Goal: Task Accomplishment & Management: Manage account settings

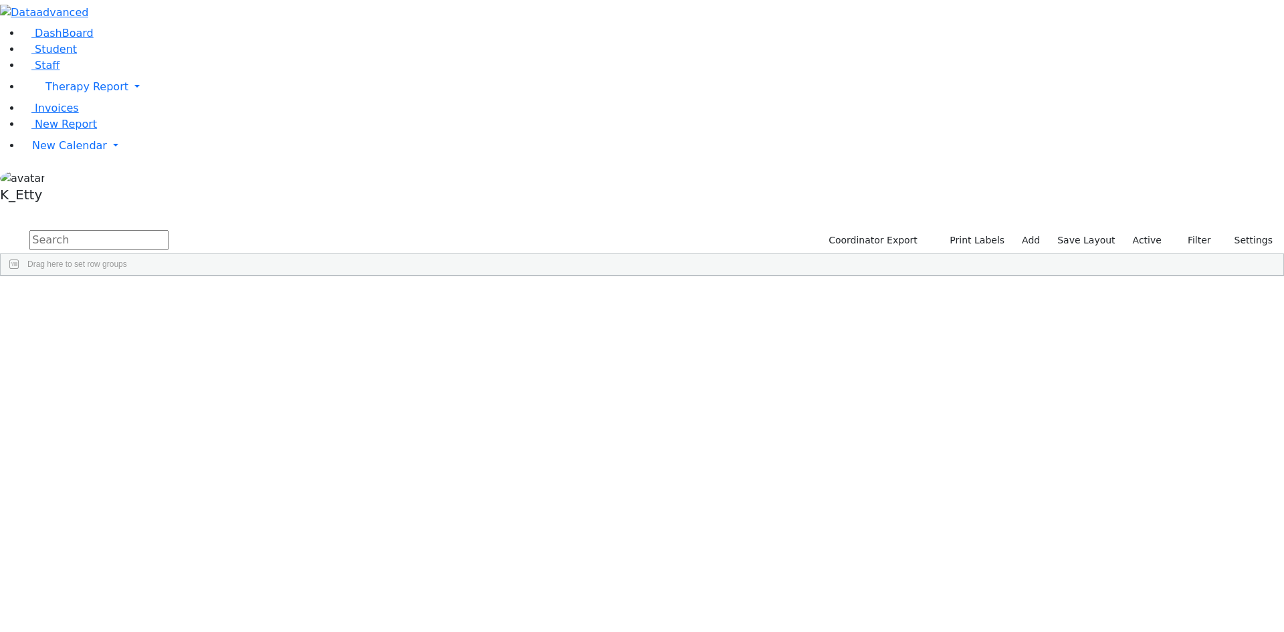
click at [339, 298] on div "[DATE]" at bounding box center [297, 307] width 84 height 19
click at [339, 298] on div "11/05/2010" at bounding box center [297, 307] width 84 height 19
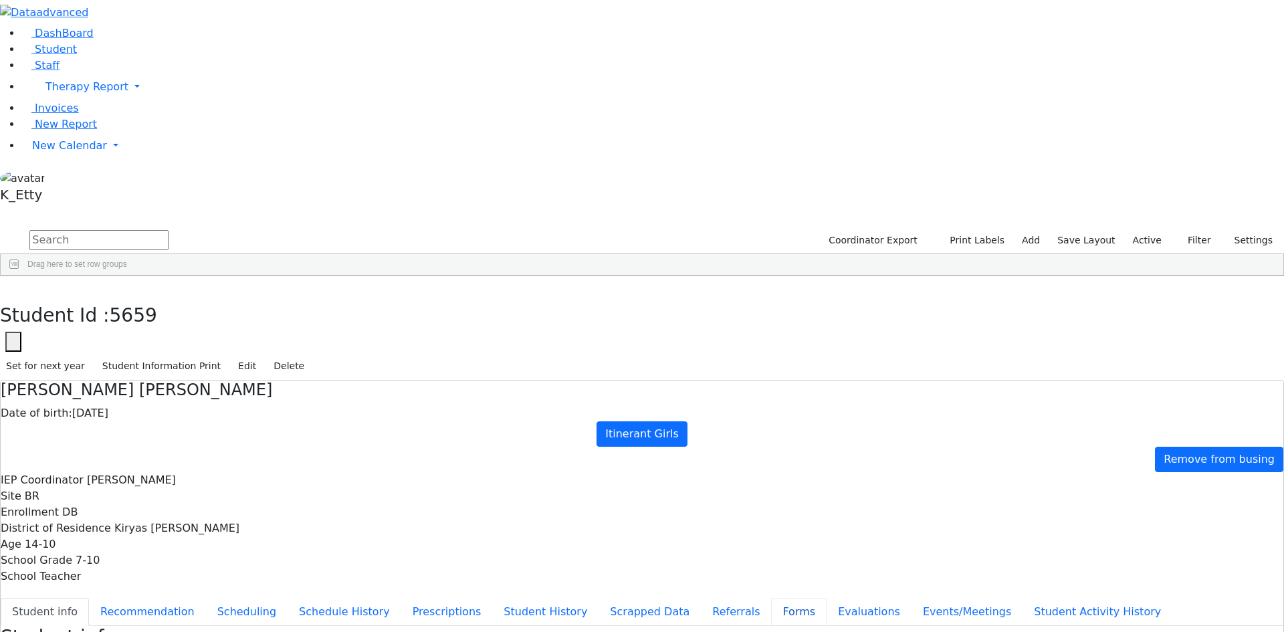
click at [771, 598] on button "Forms" at bounding box center [798, 612] width 55 height 28
type input "Mrs. Miriam Ackerman"
drag, startPoint x: 1222, startPoint y: 399, endPoint x: 1214, endPoint y: 394, distance: 9.9
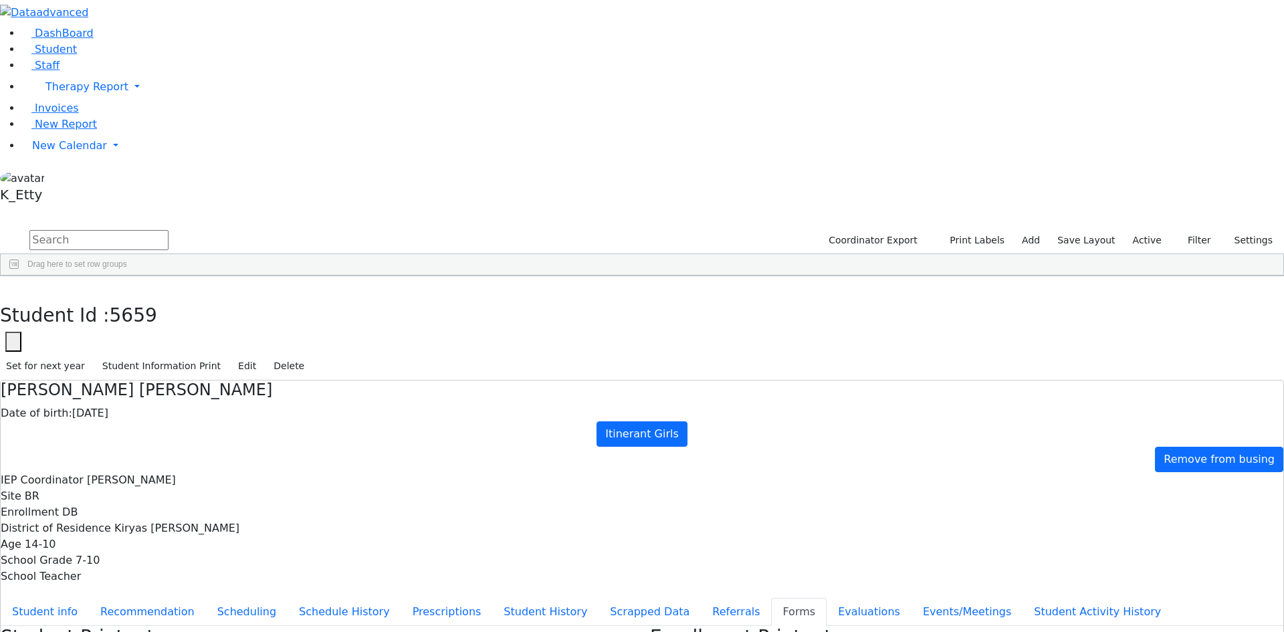
drag, startPoint x: 949, startPoint y: 585, endPoint x: 644, endPoint y: 149, distance: 532.0
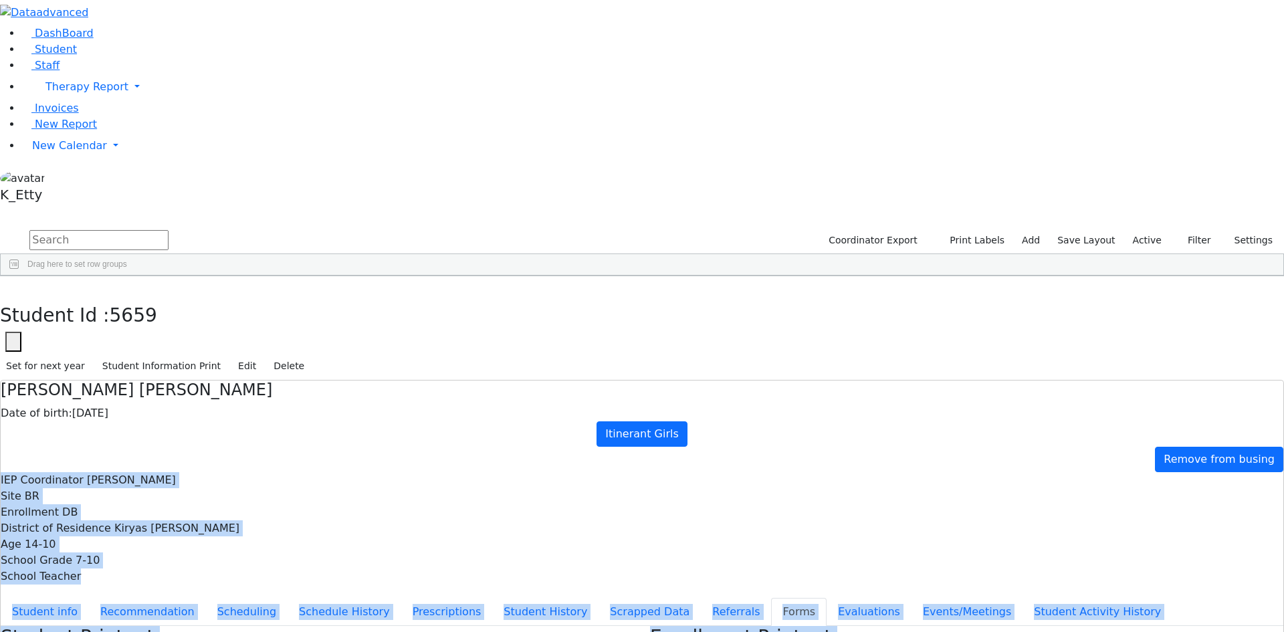
drag, startPoint x: 935, startPoint y: 598, endPoint x: 732, endPoint y: 102, distance: 535.9
drag, startPoint x: 738, startPoint y: 488, endPoint x: 760, endPoint y: 512, distance: 32.7
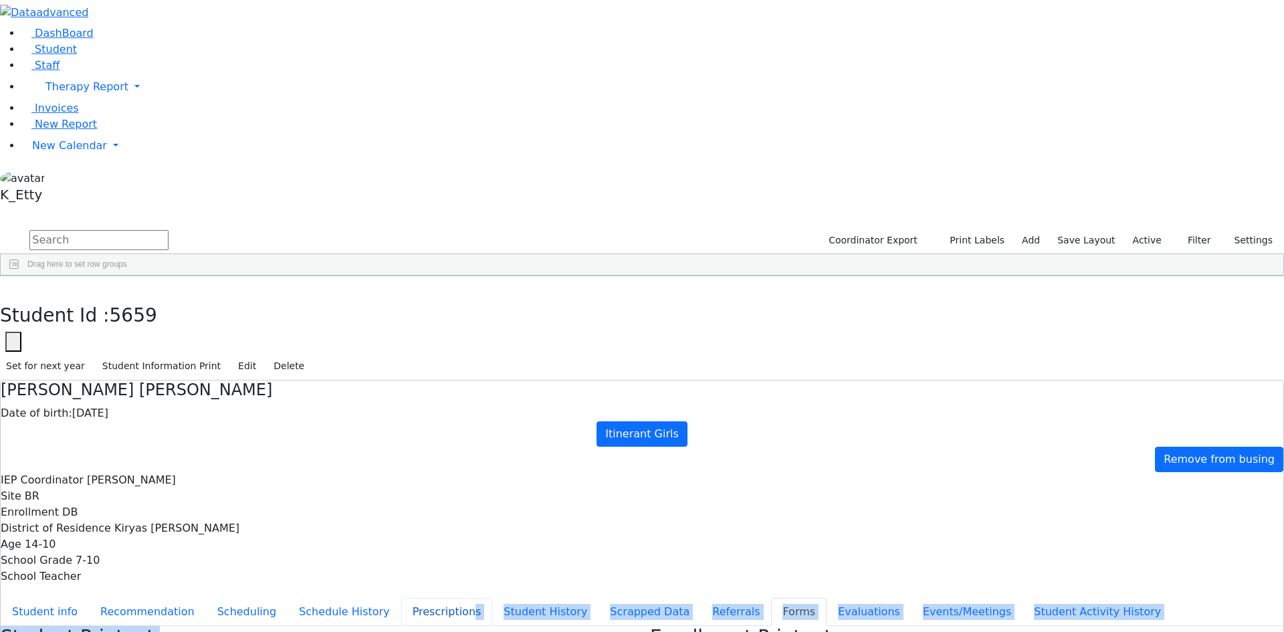
drag, startPoint x: 505, startPoint y: 419, endPoint x: 332, endPoint y: 261, distance: 233.8
drag, startPoint x: 570, startPoint y: 417, endPoint x: 578, endPoint y: 416, distance: 7.4
click at [6, 286] on use "button" at bounding box center [6, 286] width 0 height 0
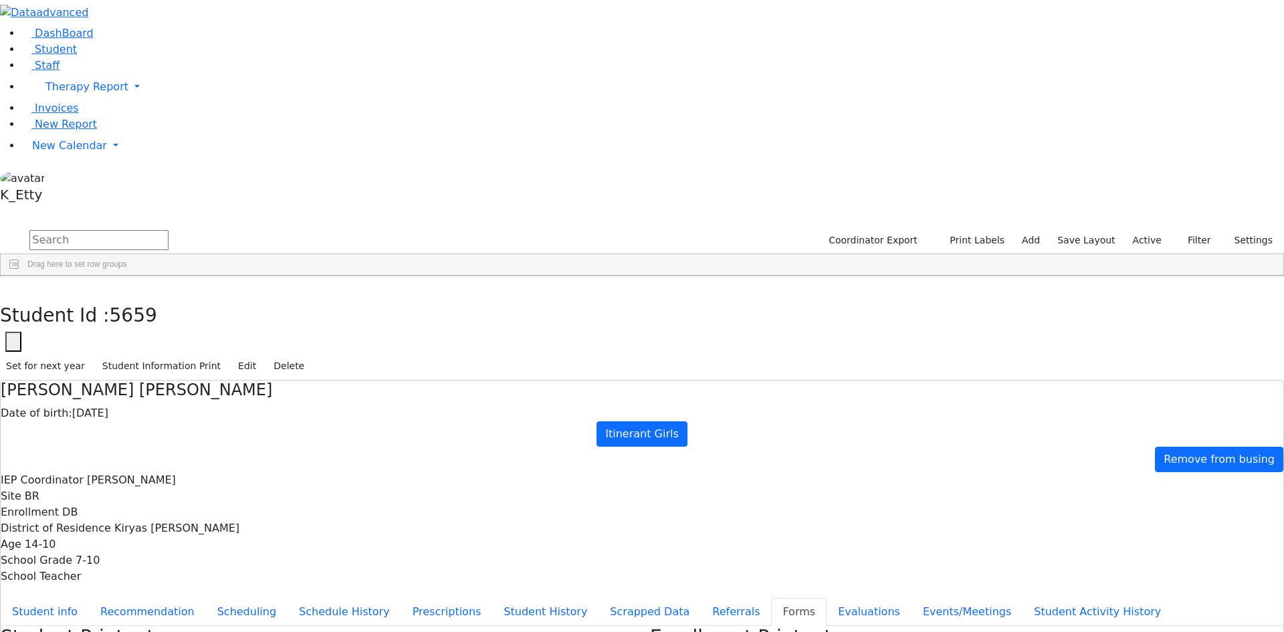
drag, startPoint x: 232, startPoint y: 61, endPoint x: 217, endPoint y: 49, distance: 19.0
click at [168, 230] on input "text" at bounding box center [98, 240] width 139 height 20
click at [47, 72] on span "Staff" at bounding box center [47, 65] width 25 height 13
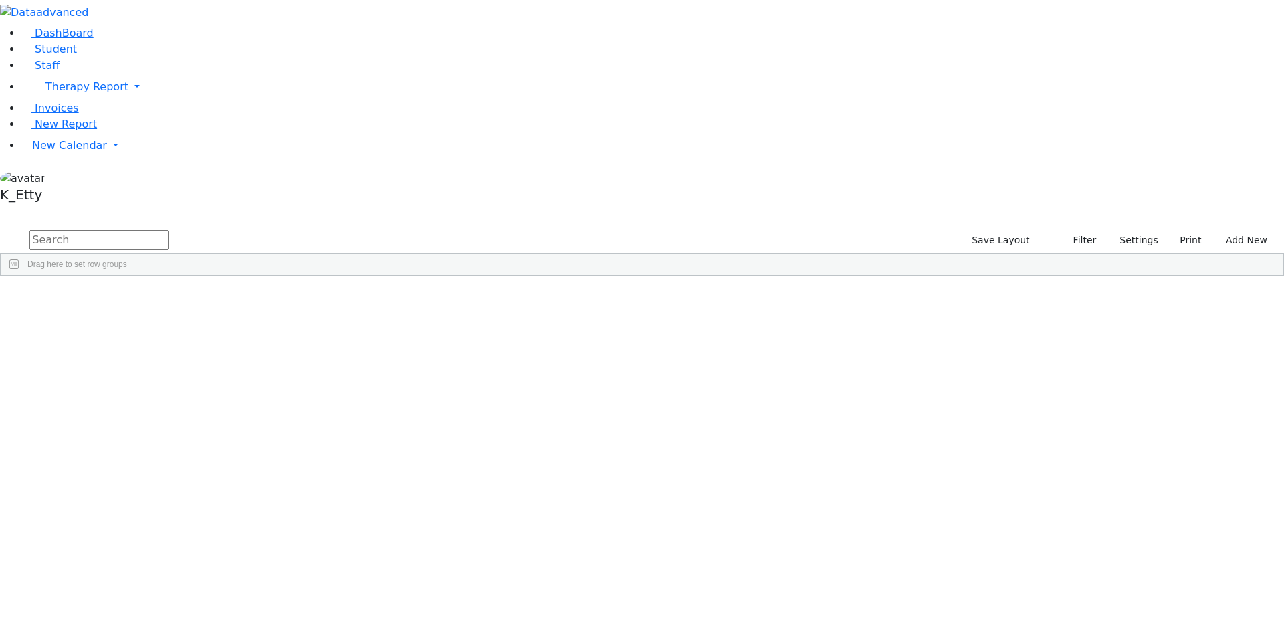
click at [233, 372] on div "Benzion" at bounding box center [193, 381] width 79 height 19
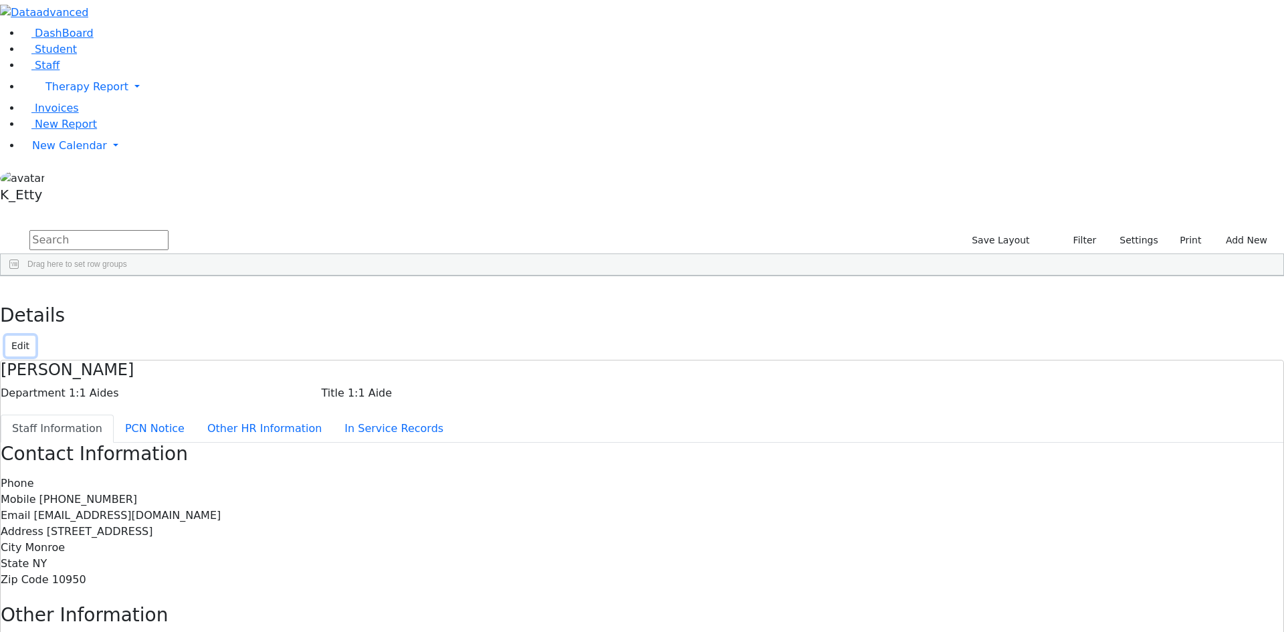
click at [35, 336] on button "Edit" at bounding box center [20, 346] width 30 height 21
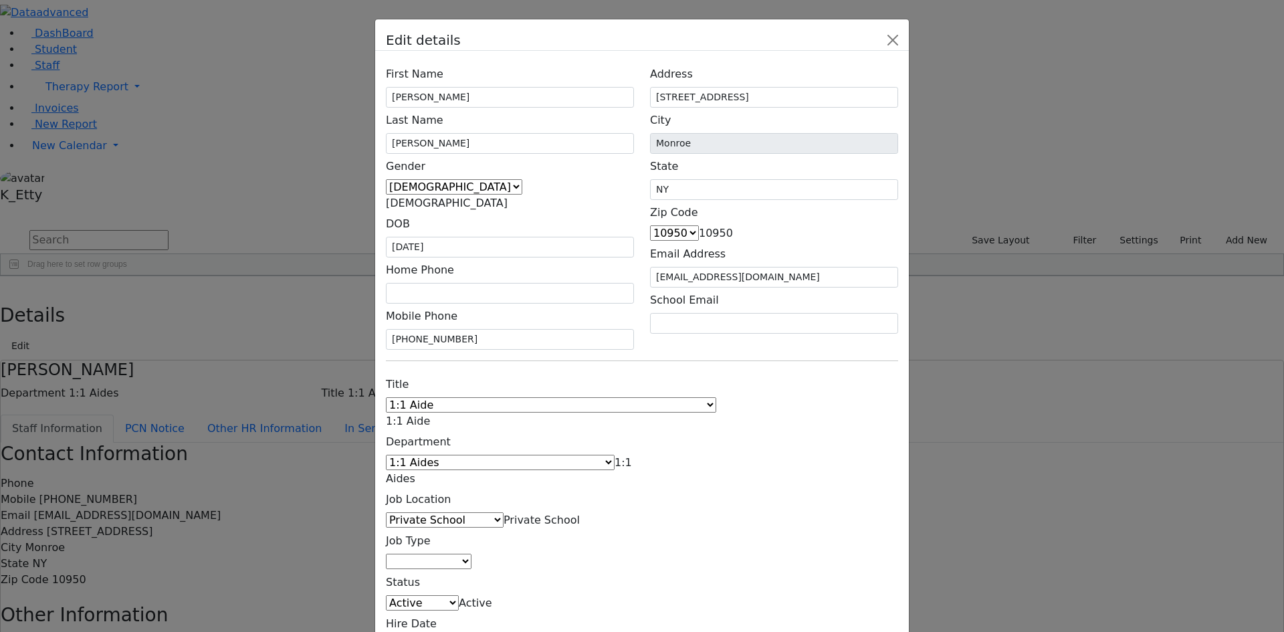
click at [563, 513] on span "Private School" at bounding box center [541, 519] width 76 height 13
click at [889, 423] on div "Title 1:1 Aide Administrator Assistant Principal BCBA Community Liaison Coordin…" at bounding box center [642, 514] width 528 height 285
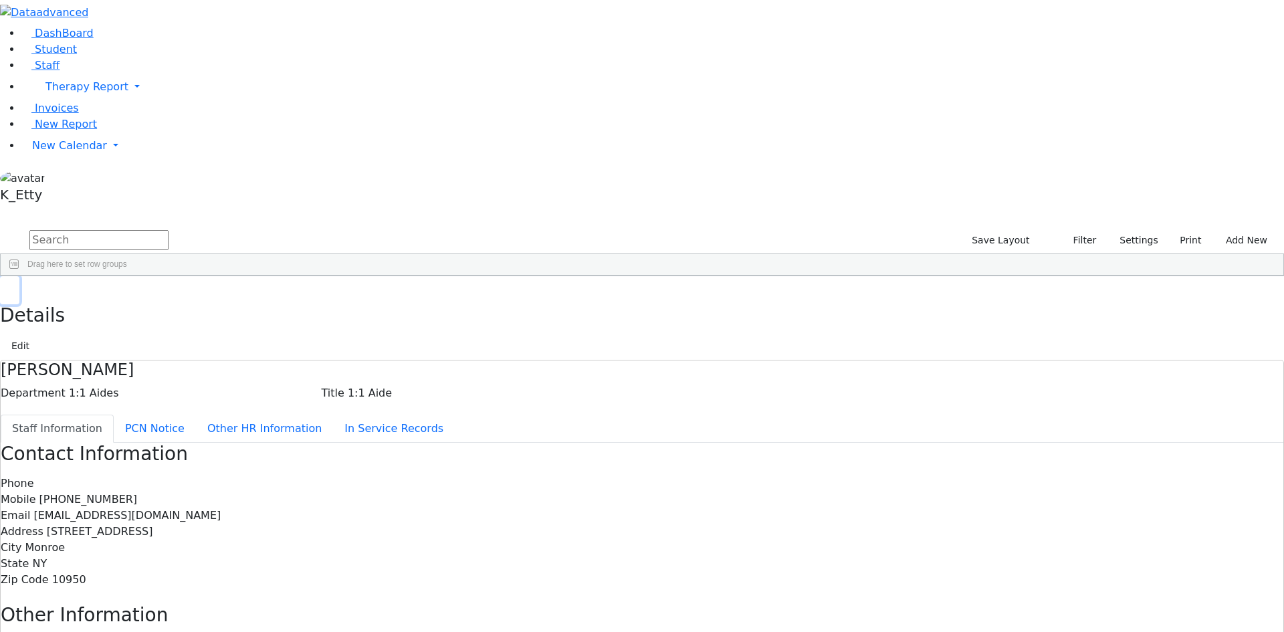
click at [19, 276] on button "button" at bounding box center [9, 290] width 19 height 28
click at [47, 55] on span "Student" at bounding box center [56, 49] width 42 height 13
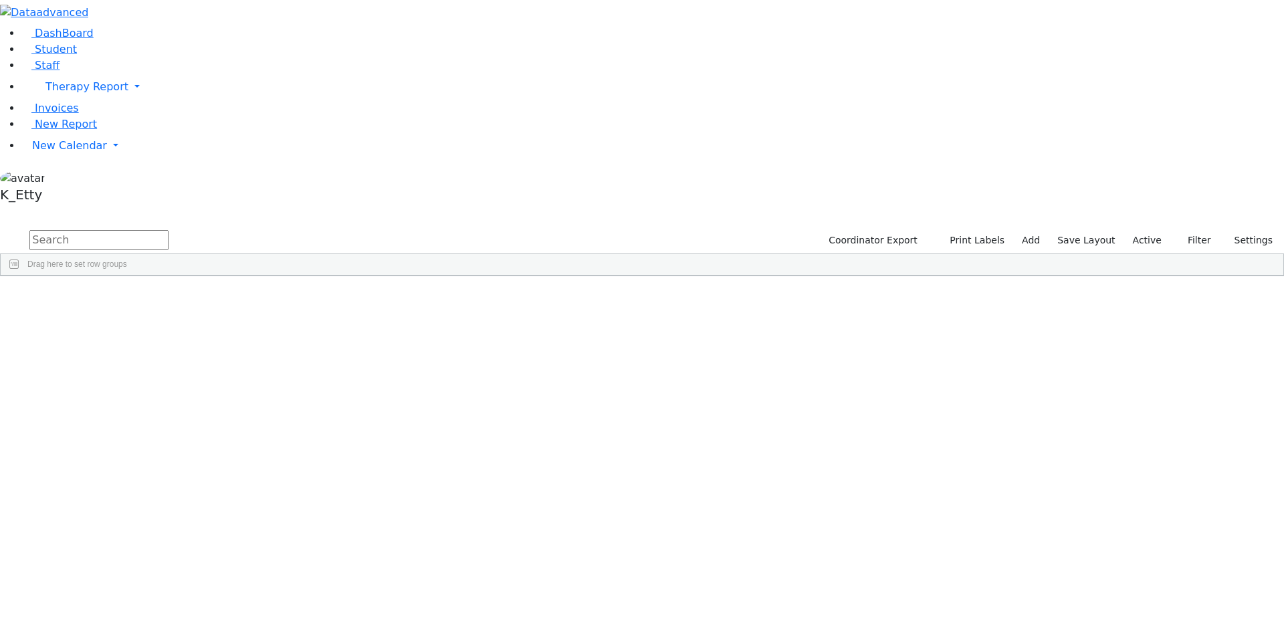
click at [255, 410] on div "[PERSON_NAME]" at bounding box center [212, 419] width 84 height 19
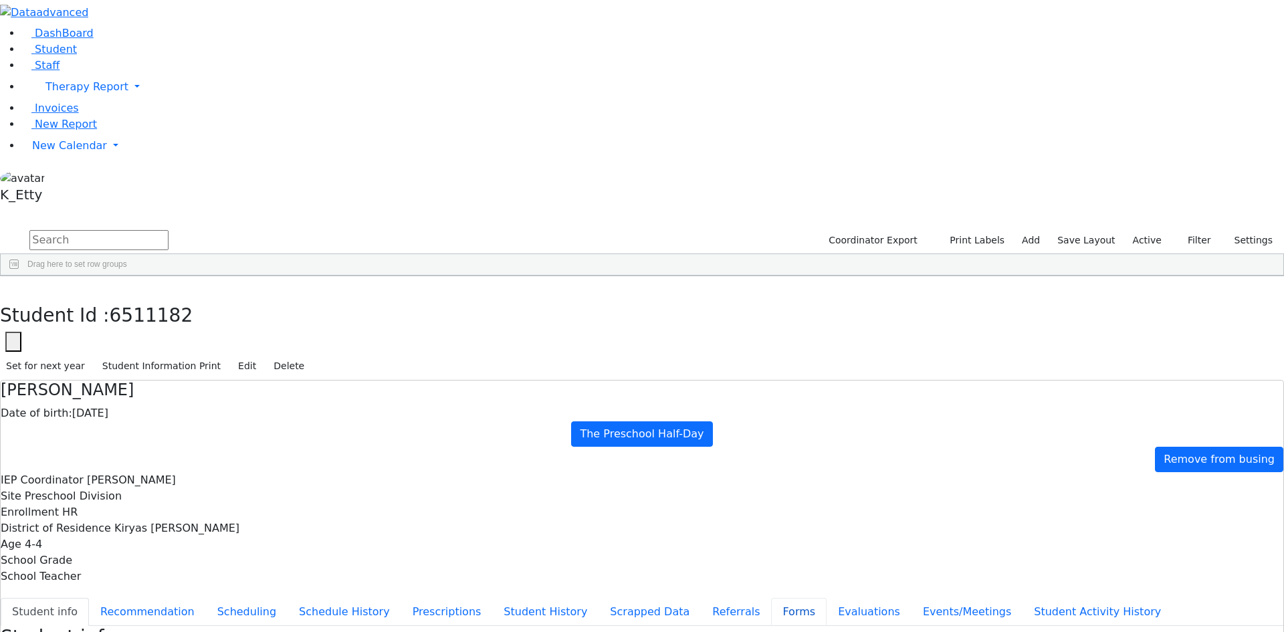
click at [771, 598] on button "Forms" at bounding box center [798, 612] width 55 height 28
type input "Mrs. Miriam Appel"
drag, startPoint x: 1199, startPoint y: 368, endPoint x: 1016, endPoint y: 417, distance: 189.1
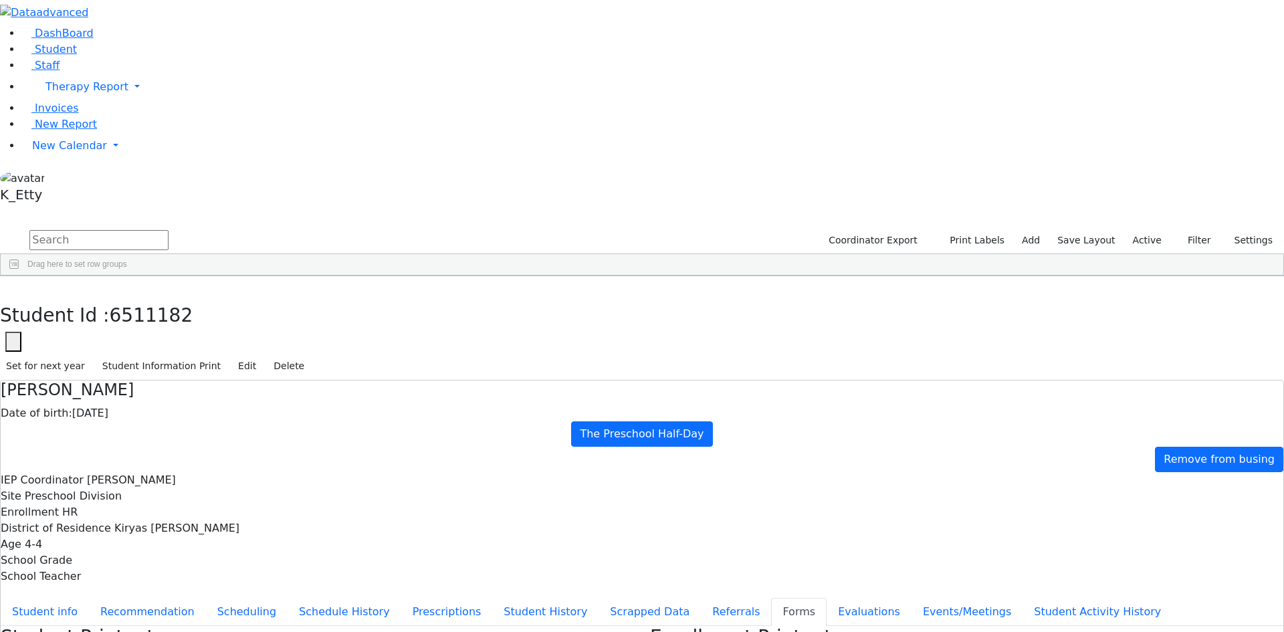
drag, startPoint x: 703, startPoint y: 592, endPoint x: 721, endPoint y: 594, distance: 18.2
drag, startPoint x: 252, startPoint y: 15, endPoint x: 198, endPoint y: 47, distance: 63.0
click at [13, 286] on icon "button" at bounding box center [9, 290] width 7 height 8
click at [44, 72] on span "Staff" at bounding box center [47, 65] width 25 height 13
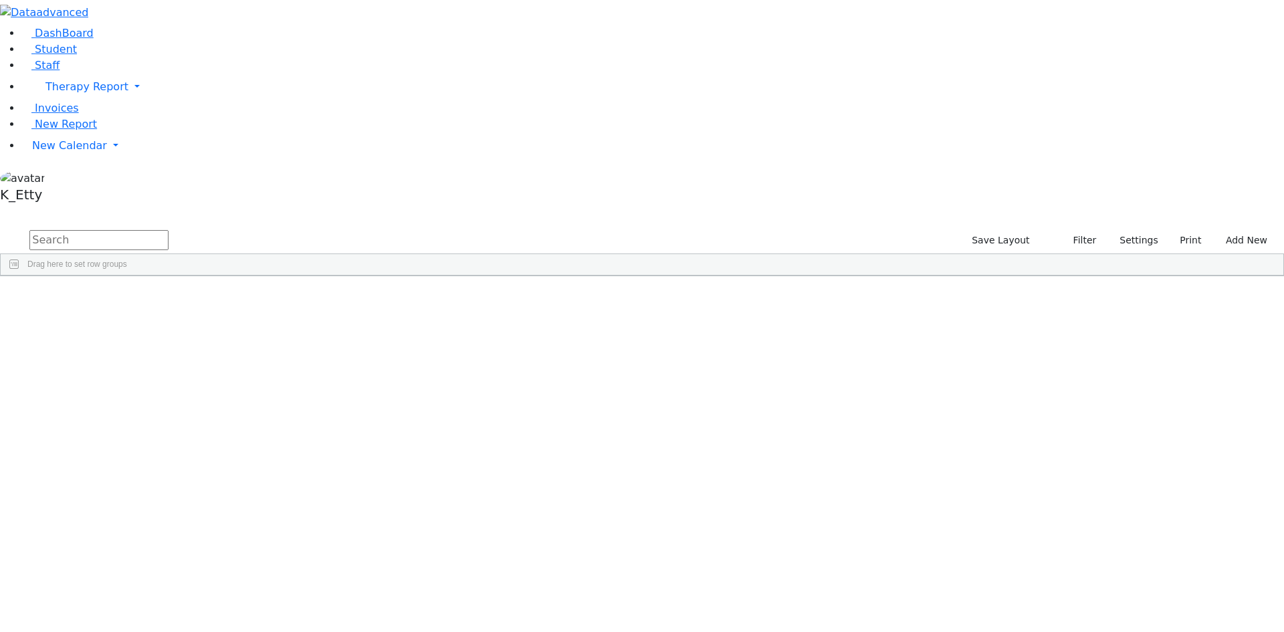
click at [699, 281] on span at bounding box center [693, 286] width 11 height 11
click at [738, 283] on span "filter" at bounding box center [732, 288] width 11 height 11
click at [746, 360] on div "(Select All)" at bounding box center [727, 364] width 38 height 9
click at [781, 424] on div "ECEC/Public School" at bounding box center [744, 428] width 73 height 9
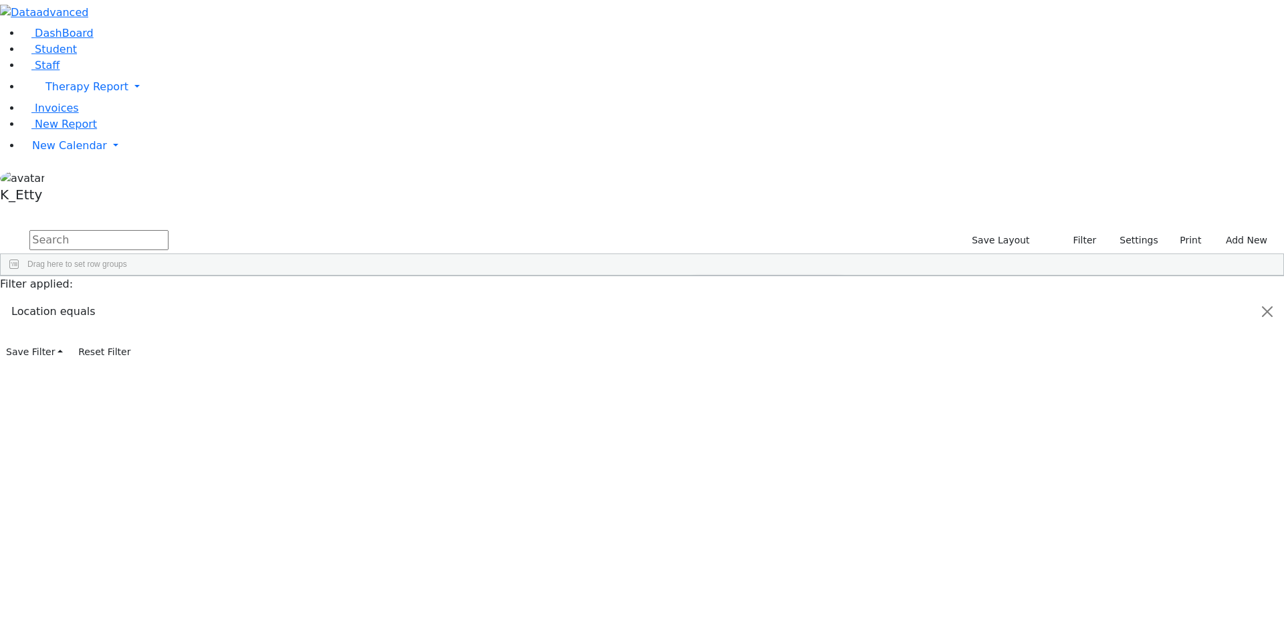
scroll to position [48, 0]
click at [757, 440] on div "Public School" at bounding box center [732, 444] width 49 height 9
click at [383, 281] on span at bounding box center [377, 286] width 11 height 11
click at [431, 360] on div "(Select All)" at bounding box center [411, 364] width 38 height 9
click at [421, 424] on div "Hearing" at bounding box center [406, 428] width 28 height 9
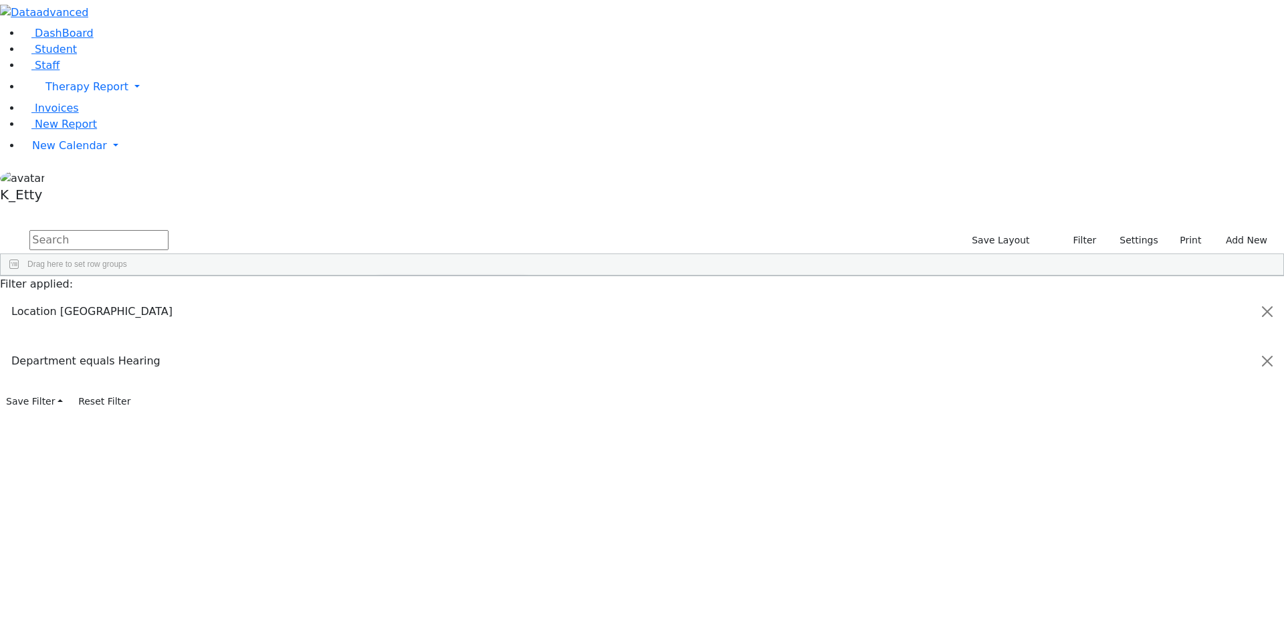
scroll to position [67, 0]
click at [477, 373] on div "Independent Contractor" at bounding box center [434, 377] width 84 height 9
click at [457, 386] on div "[MEDICAL_DATA]" at bounding box center [424, 390] width 65 height 9
click at [454, 435] on div "Physical Therapy" at bounding box center [423, 439] width 62 height 9
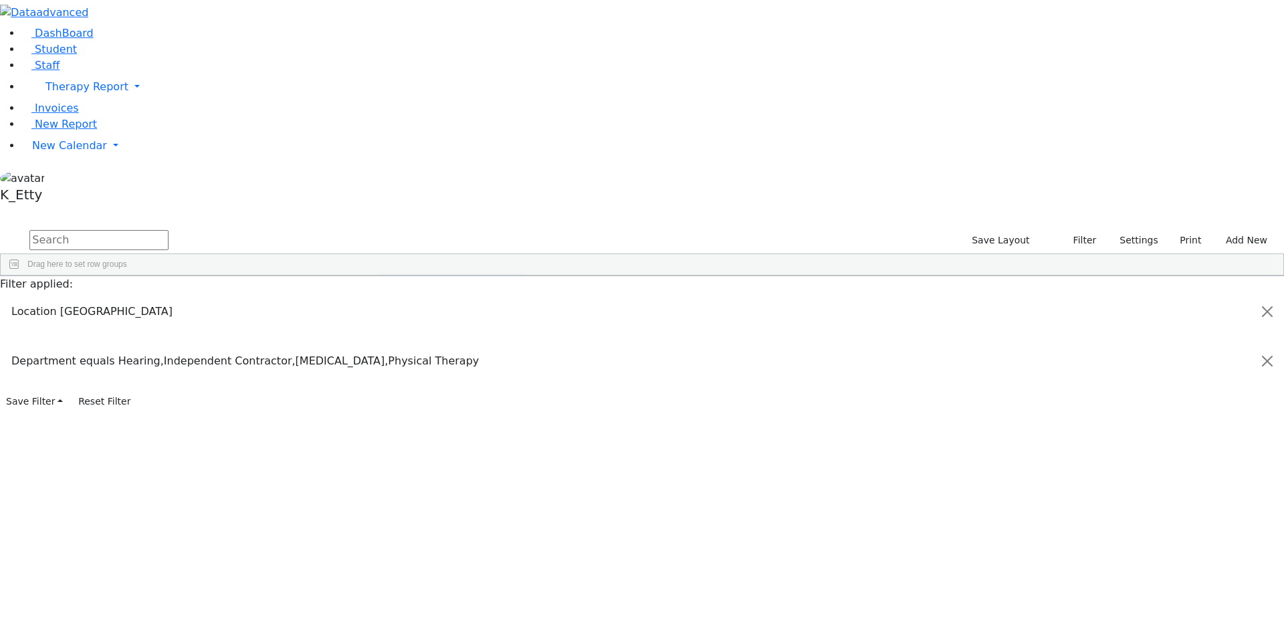
scroll to position [201, 0]
click at [433, 384] on div "Psychology" at bounding box center [412, 388] width 41 height 9
click at [435, 400] on div "Social Work" at bounding box center [413, 404] width 43 height 9
drag, startPoint x: 577, startPoint y: 241, endPoint x: 583, endPoint y: 247, distance: 8.1
click at [518, 413] on div "Speech Therapy" at bounding box center [448, 421] width 139 height 16
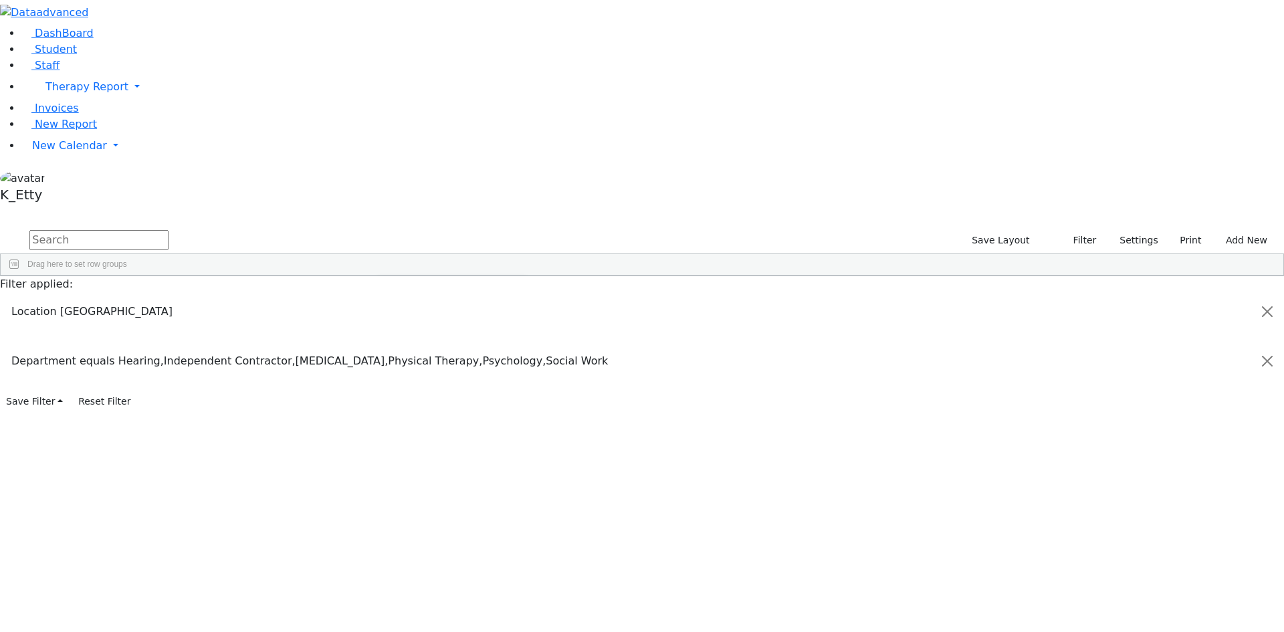
click at [451, 416] on div "Speech Therapy" at bounding box center [421, 420] width 59 height 9
click at [414, 440] on div "Vision" at bounding box center [402, 444] width 21 height 9
click at [168, 230] on input "text" at bounding box center [98, 240] width 139 height 20
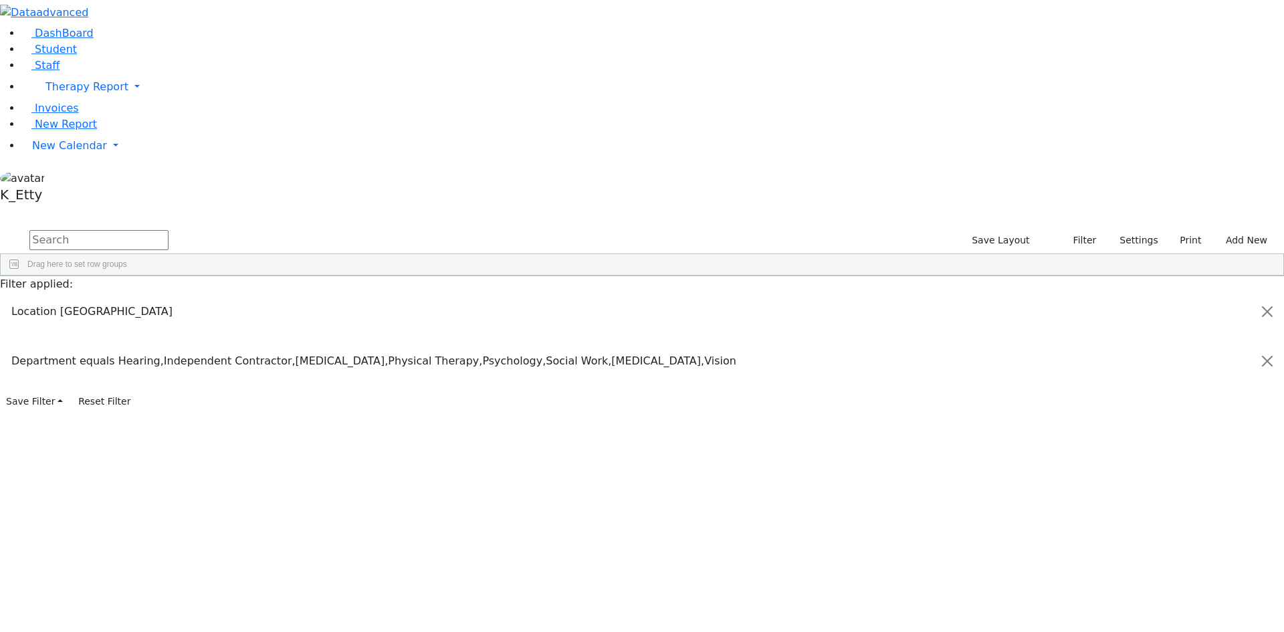
click at [372, 275] on div "Department" at bounding box center [346, 285] width 52 height 21
click at [257, 281] on span "Title" at bounding box center [249, 285] width 16 height 9
click at [372, 275] on div "Department" at bounding box center [346, 285] width 52 height 21
click at [503, 465] on span "Export" at bounding box center [458, 474] width 92 height 19
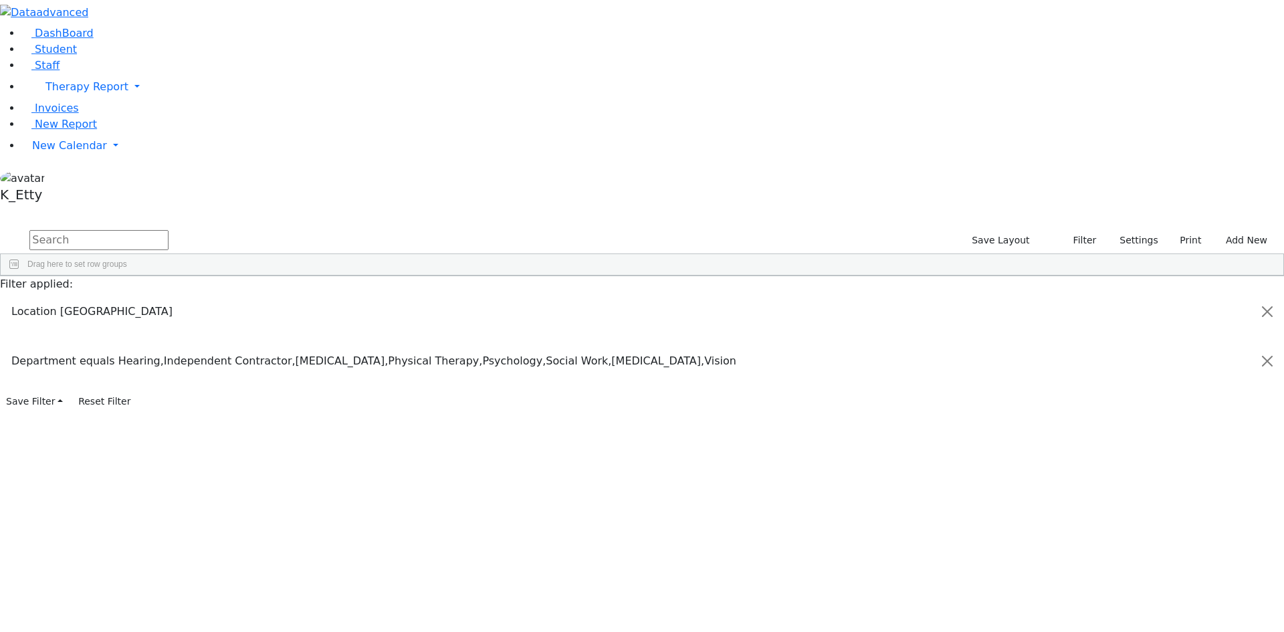
click at [630, 468] on span "CSV Export" at bounding box center [590, 477] width 80 height 19
click at [168, 230] on input "text" at bounding box center [98, 240] width 139 height 20
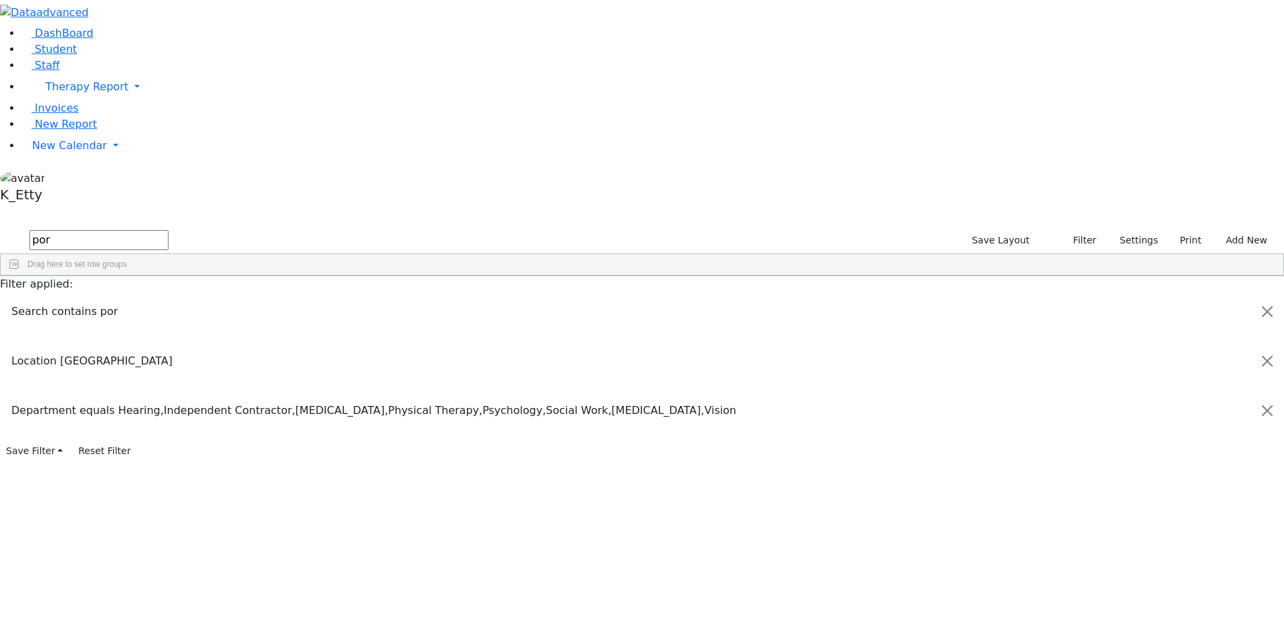
type input "porg"
click at [131, 57] on div "DashBoard Student Staff Therapy Report Student Old Calendar Report K_Etty" at bounding box center [642, 230] width 1284 height 461
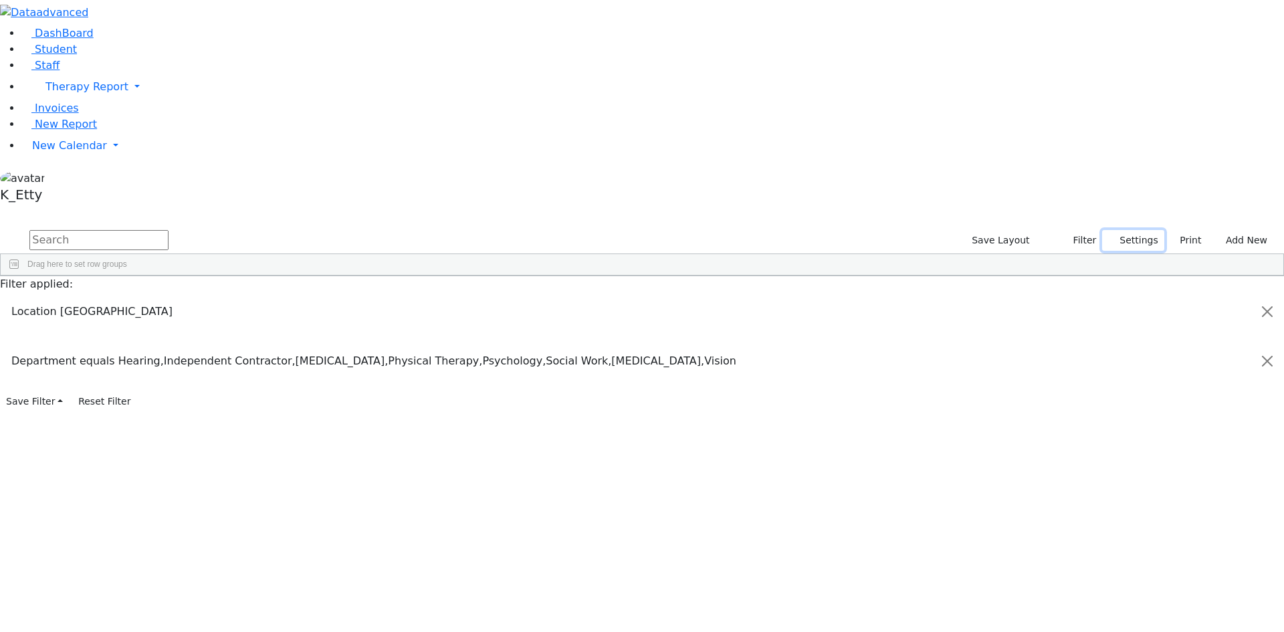
drag, startPoint x: 1117, startPoint y: 60, endPoint x: 1119, endPoint y: 82, distance: 21.5
click at [1117, 230] on button "Settings" at bounding box center [1133, 240] width 62 height 21
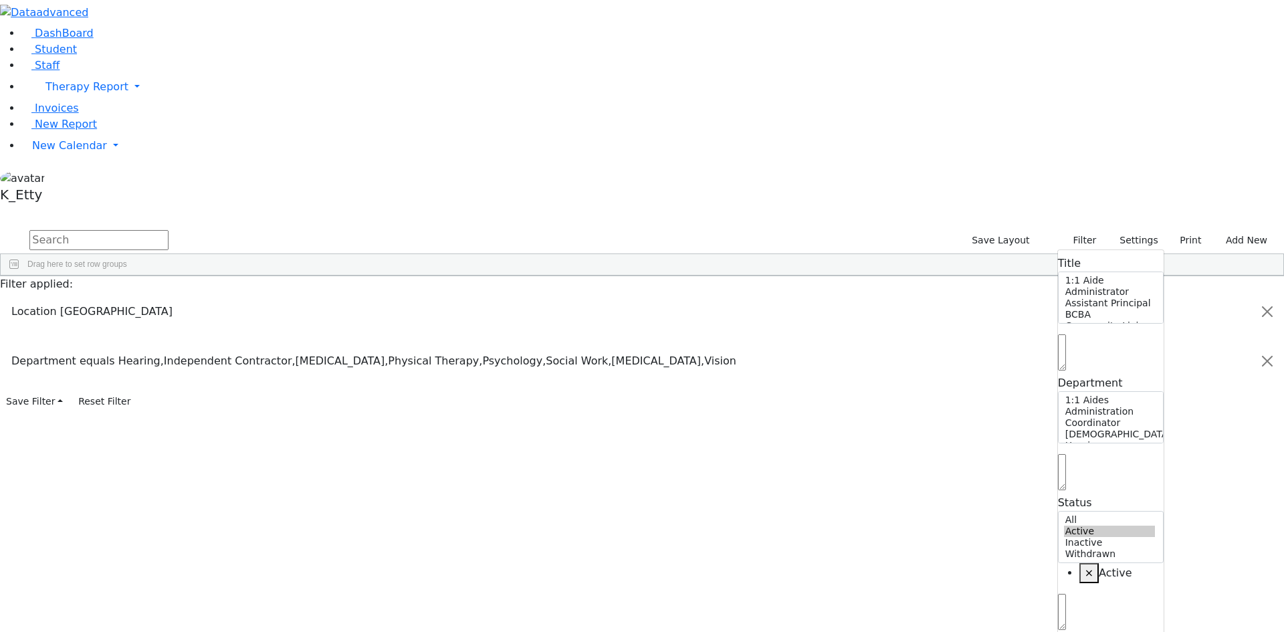
click at [1084, 566] on span "×" at bounding box center [1088, 572] width 9 height 13
select select "Default select example"
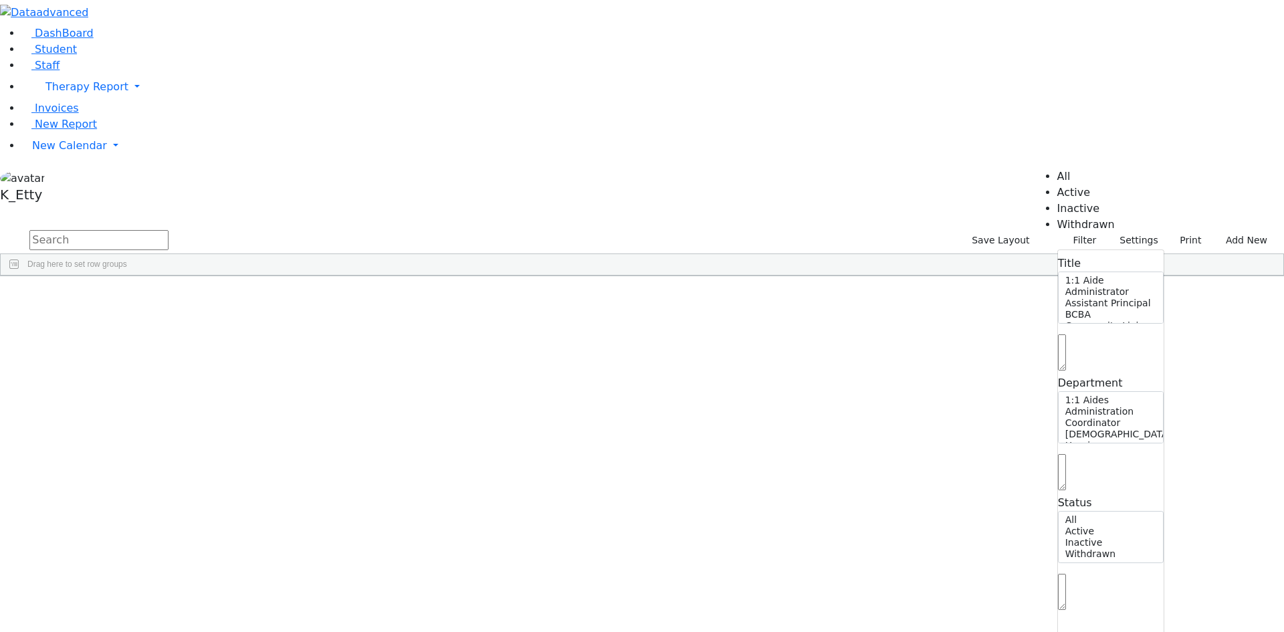
scroll to position [13, 0]
click at [168, 230] on input "text" at bounding box center [98, 240] width 139 height 20
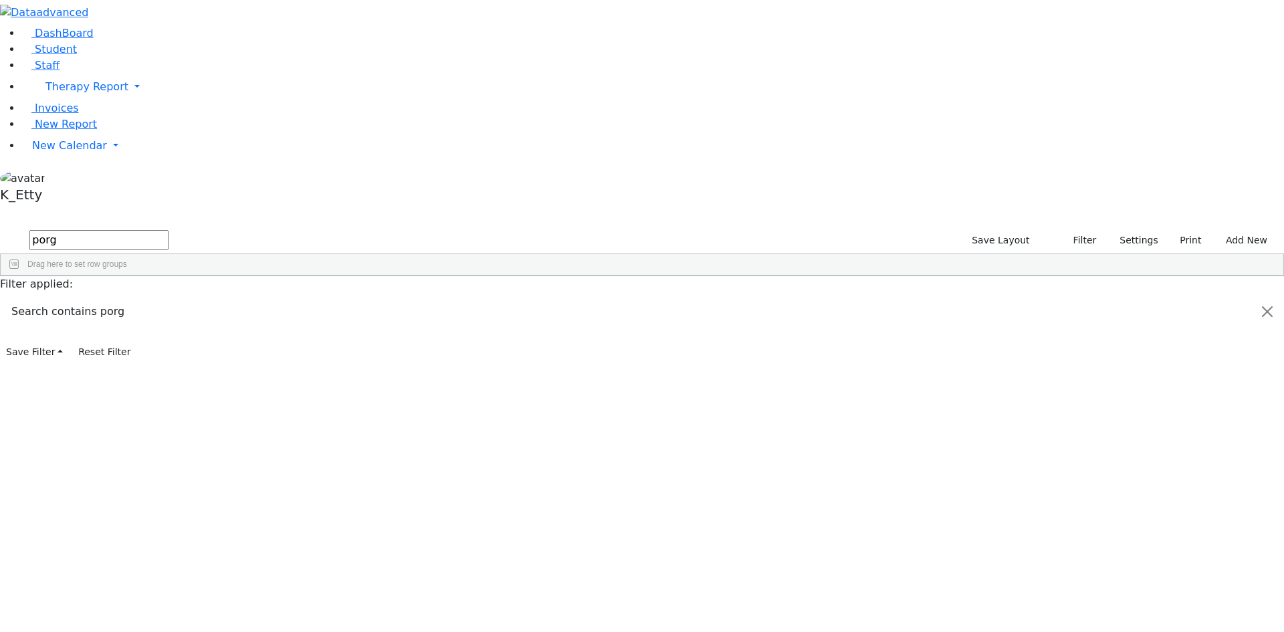
type input "porg"
select select "Default select example"
click at [168, 230] on input "text" at bounding box center [98, 240] width 139 height 20
type input "por"
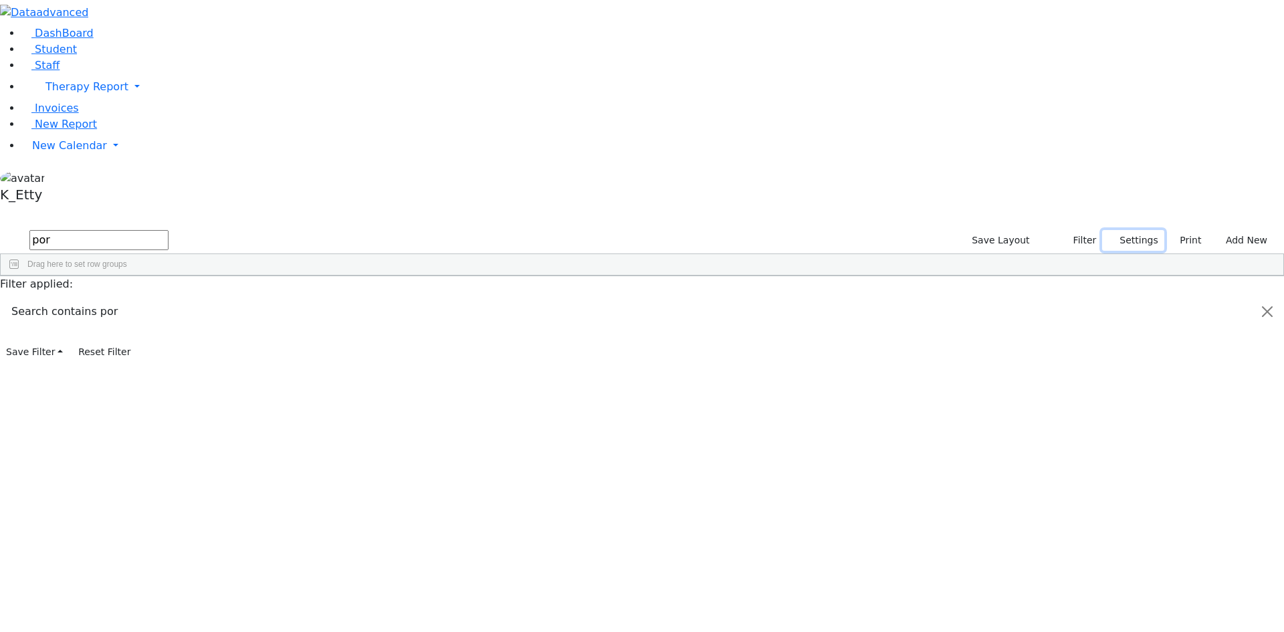
click at [1122, 230] on button "Settings" at bounding box center [1133, 240] width 62 height 21
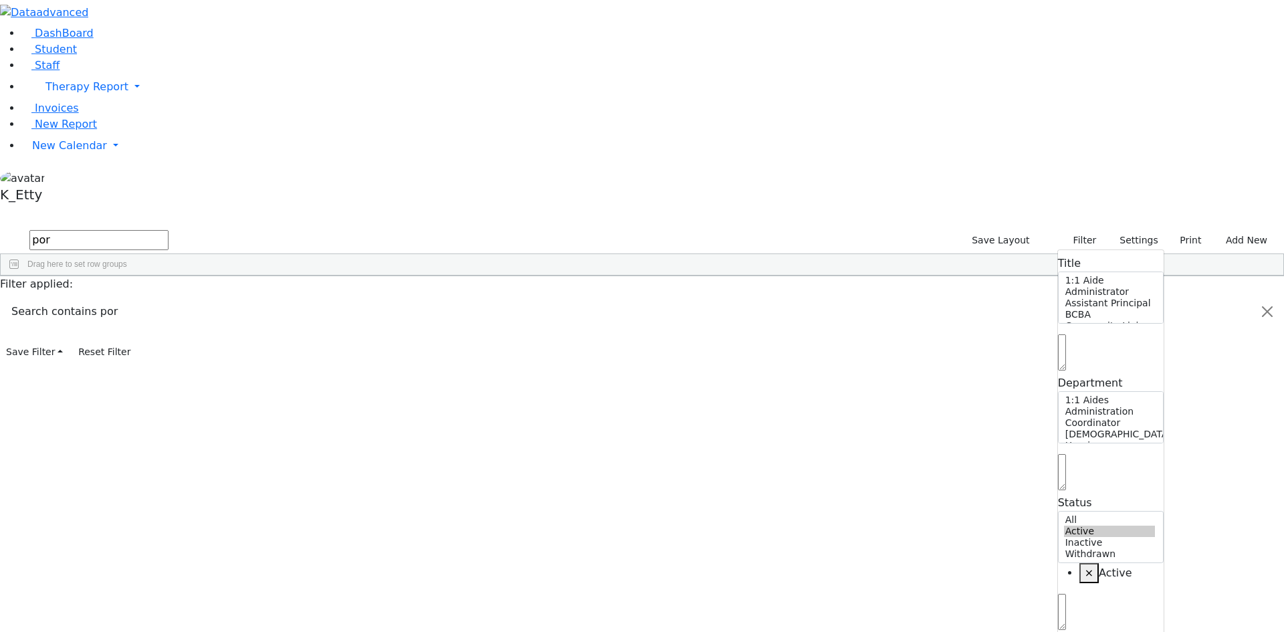
click at [1084, 566] on span "×" at bounding box center [1088, 572] width 9 height 13
select select "Default select example"
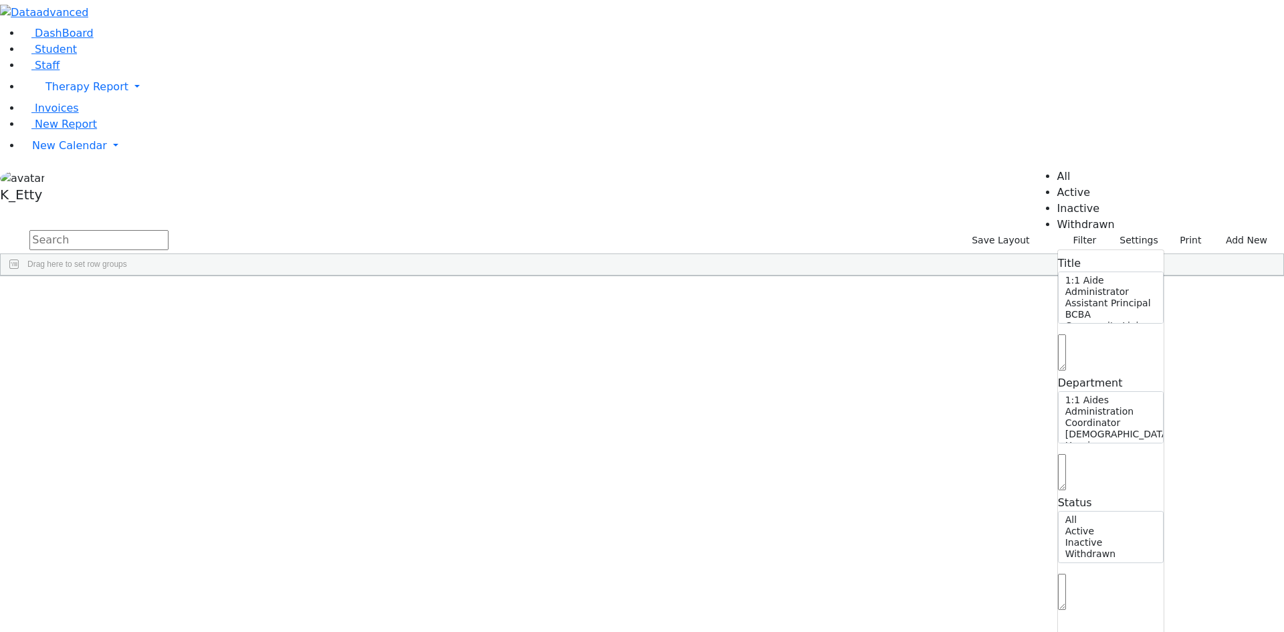
scroll to position [13, 0]
click at [168, 230] on input "text" at bounding box center [98, 240] width 139 height 20
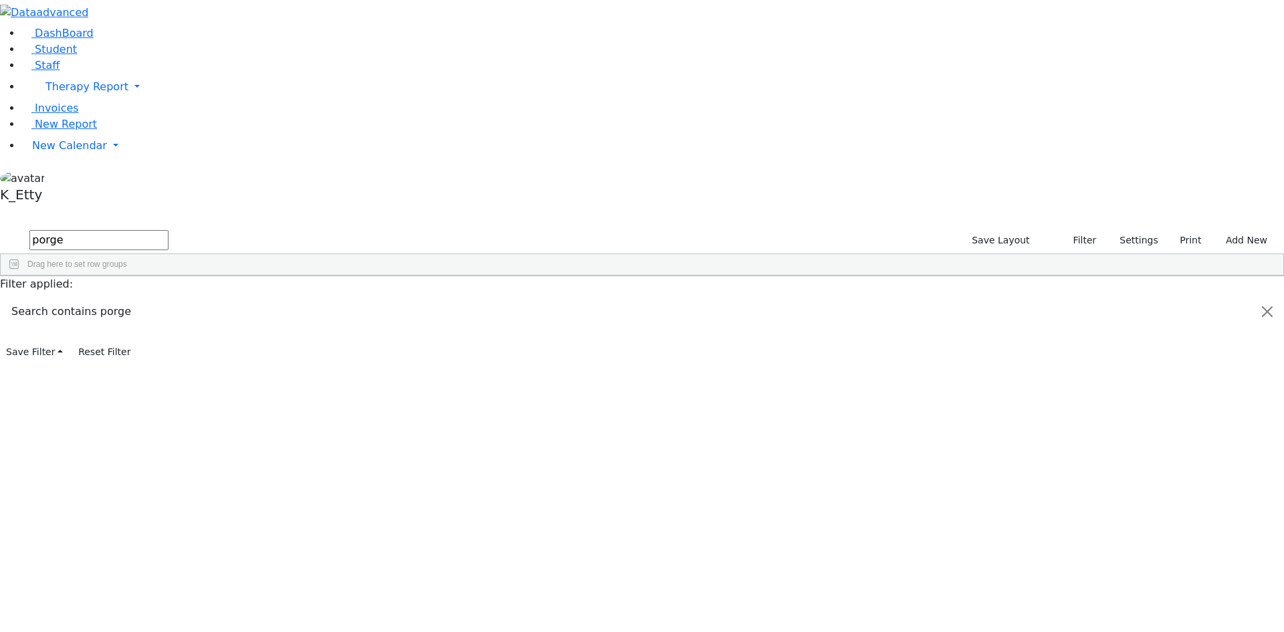
type input "porge"
